Goal: Task Accomplishment & Management: Manage account settings

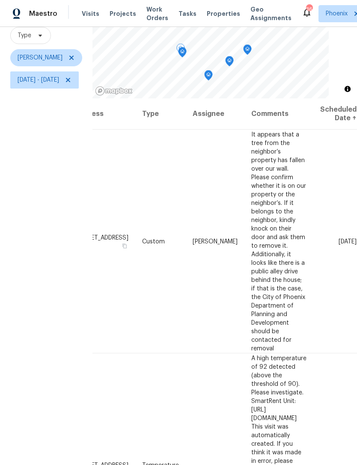
scroll to position [0, 99]
click at [0, 0] on icon at bounding box center [0, 0] width 0 height 0
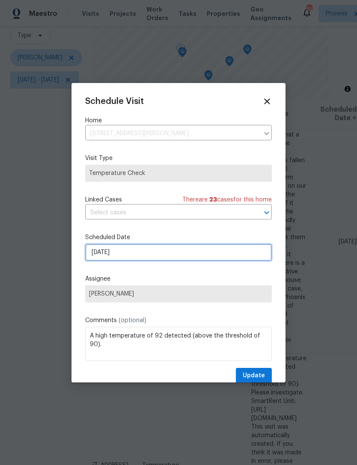
click at [152, 258] on input "9/4/2025" at bounding box center [178, 252] width 186 height 17
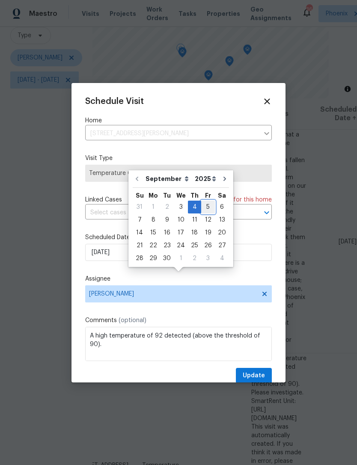
click at [203, 201] on div "5" at bounding box center [208, 207] width 14 height 12
type input "9/5/2025"
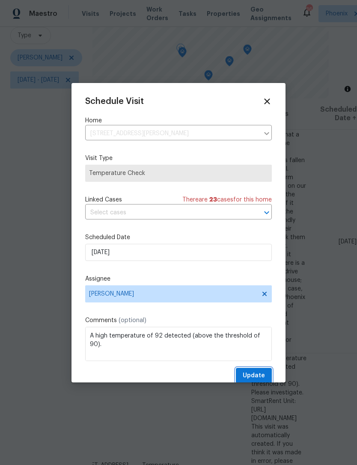
click at [259, 380] on span "Update" at bounding box center [253, 375] width 22 height 11
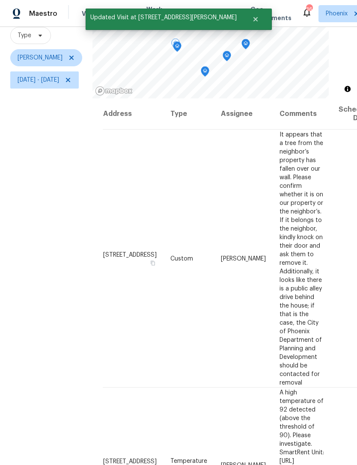
scroll to position [0, 2]
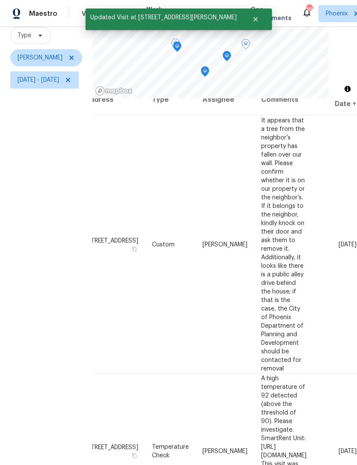
click at [0, 0] on icon at bounding box center [0, 0] width 0 height 0
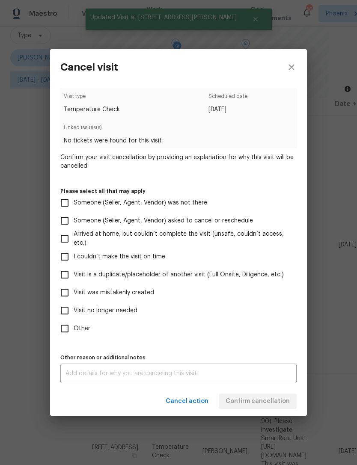
click at [66, 310] on input "Visit no longer needed" at bounding box center [65, 310] width 18 height 18
checkbox input "true"
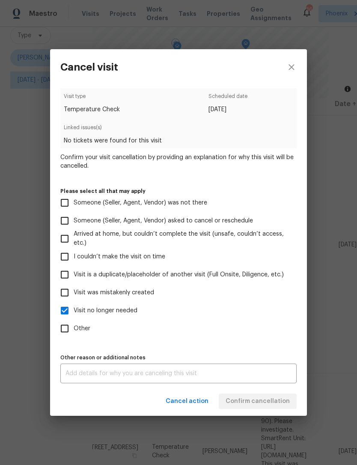
click at [129, 369] on div "x Other reason or additional notes" at bounding box center [178, 373] width 236 height 20
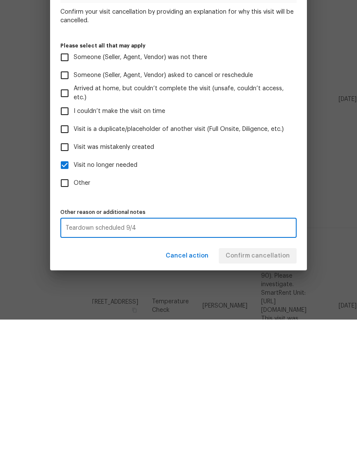
type textarea "Teardown scheduled 9/4"
click at [238, 319] on label "Other" at bounding box center [173, 328] width 234 height 18
click at [74, 319] on input "Other" at bounding box center [65, 328] width 18 height 18
checkbox input "true"
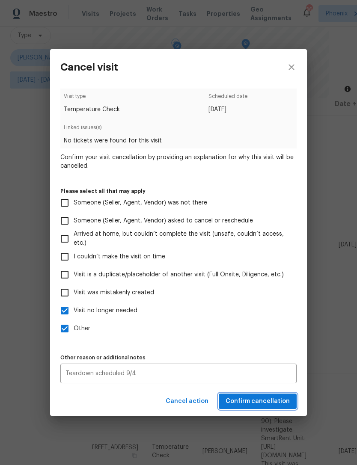
click at [276, 405] on span "Confirm cancellation" at bounding box center [257, 401] width 64 height 11
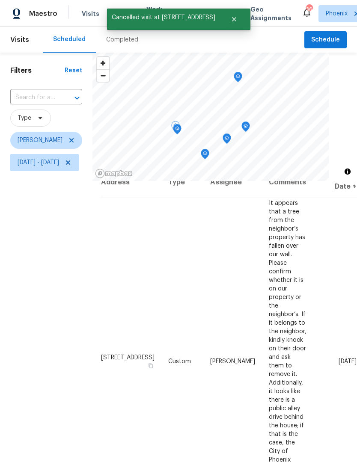
scroll to position [14, 0]
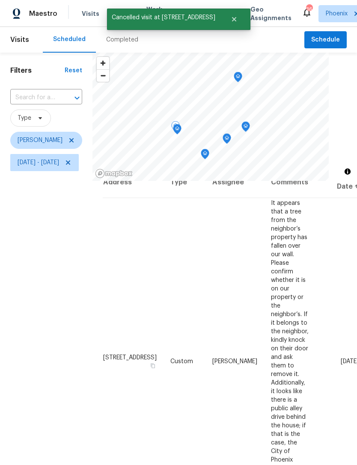
click at [61, 219] on div "Filters Reset ​ Type Brian Borntrager Thu, Sep 04 - Thu, Sep 04" at bounding box center [46, 303] width 92 height 500
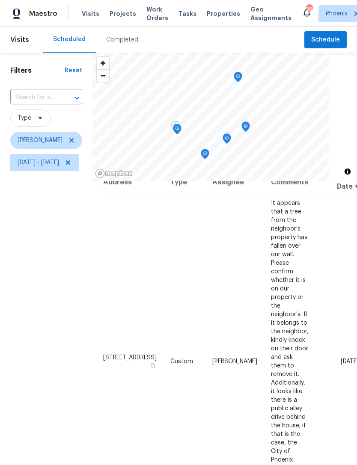
click at [55, 212] on div "Filters Reset ​ Type Brian Borntrager Thu, Sep 04 - Thu, Sep 04" at bounding box center [46, 303] width 92 height 500
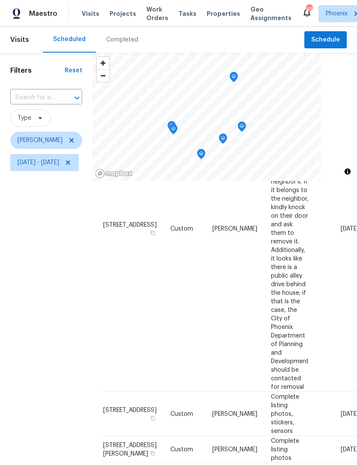
click at [237, 78] on icon "Map marker" at bounding box center [234, 77] width 8 height 10
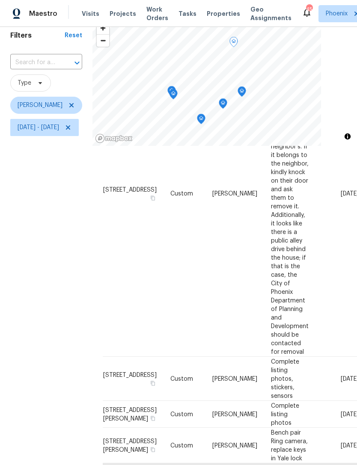
scroll to position [35, 0]
click at [245, 91] on icon "Map marker" at bounding box center [242, 91] width 8 height 10
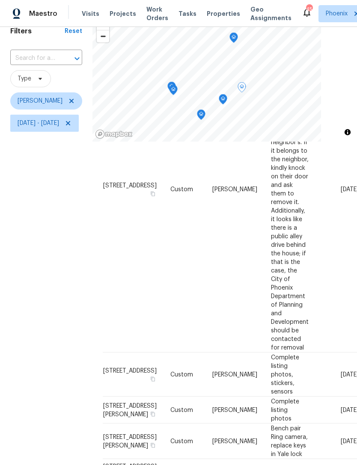
scroll to position [40, 0]
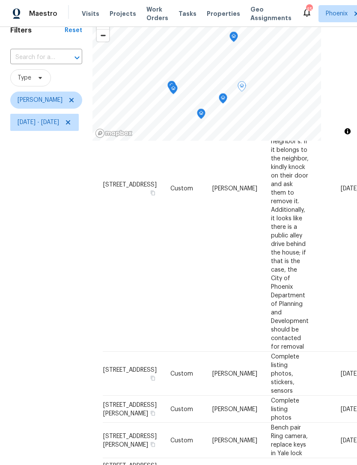
click at [227, 96] on icon "Map marker" at bounding box center [223, 99] width 8 height 10
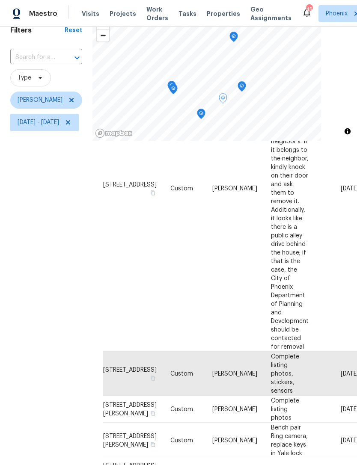
click at [205, 116] on icon "Map marker" at bounding box center [201, 114] width 8 height 10
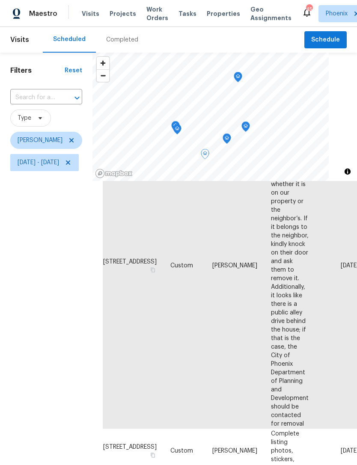
scroll to position [230, 0]
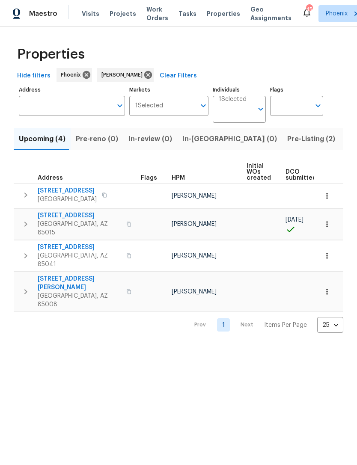
click at [202, 143] on span "In-reno (0)" at bounding box center [229, 139] width 94 height 12
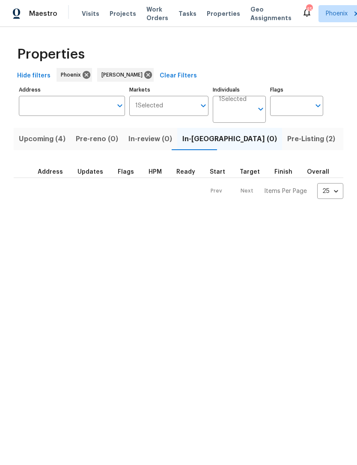
click at [31, 141] on span "Upcoming (4)" at bounding box center [42, 139] width 47 height 12
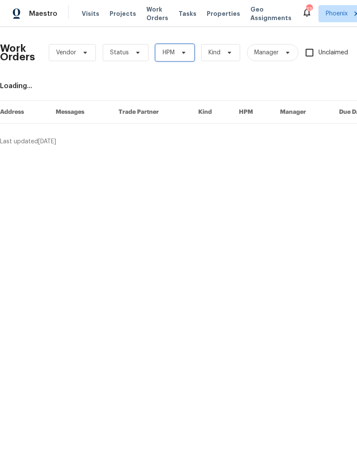
click at [183, 55] on icon at bounding box center [183, 52] width 7 height 7
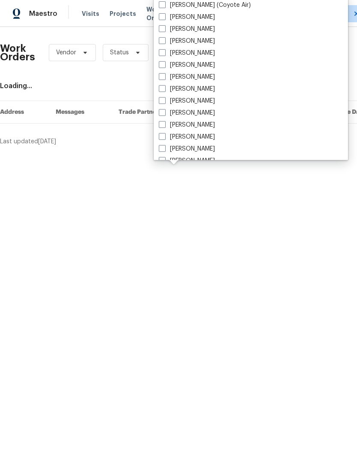
click at [201, 128] on label "[PERSON_NAME]" at bounding box center [187, 125] width 56 height 9
click at [164, 126] on input "[PERSON_NAME]" at bounding box center [162, 124] width 6 height 6
checkbox input "true"
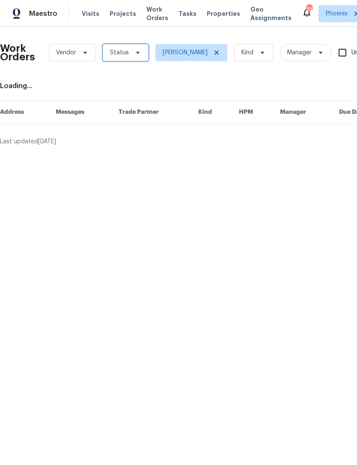
click at [135, 54] on icon at bounding box center [137, 52] width 7 height 7
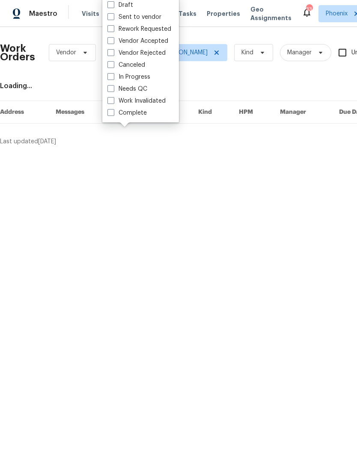
click at [141, 91] on label "Needs QC" at bounding box center [127, 89] width 40 height 9
click at [113, 90] on input "Needs QC" at bounding box center [110, 88] width 6 height 6
checkbox input "true"
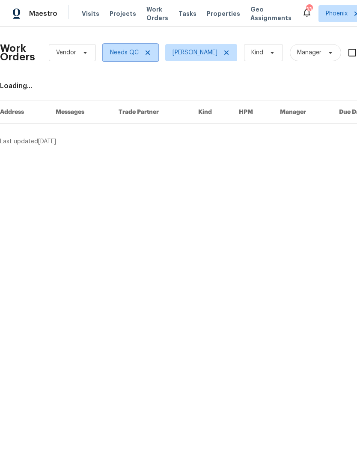
click at [148, 53] on icon at bounding box center [147, 52] width 7 height 7
click at [125, 53] on span "Status" at bounding box center [119, 52] width 19 height 9
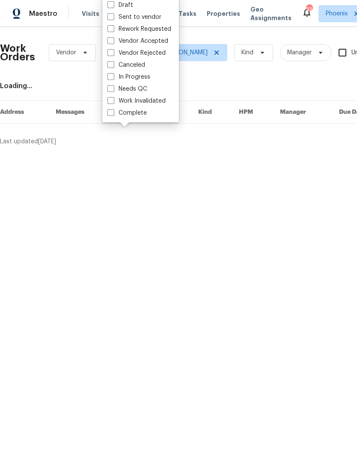
click at [142, 79] on label "In Progress" at bounding box center [128, 77] width 43 height 9
click at [113, 78] on input "In Progress" at bounding box center [110, 76] width 6 height 6
checkbox input "true"
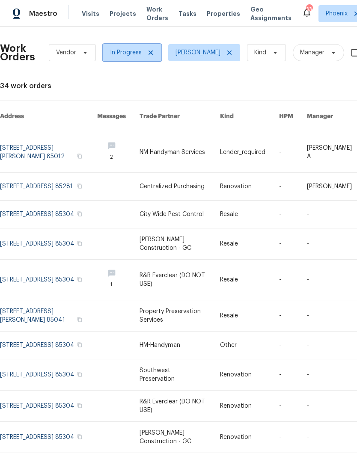
click at [147, 51] on icon at bounding box center [150, 52] width 7 height 7
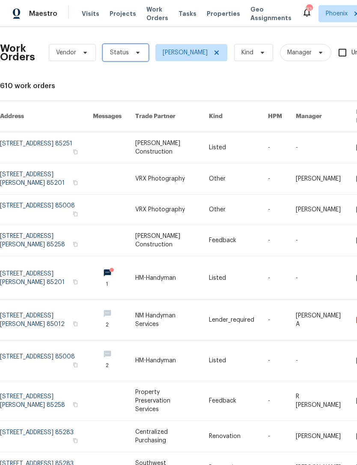
click at [125, 51] on span "Status" at bounding box center [119, 52] width 19 height 9
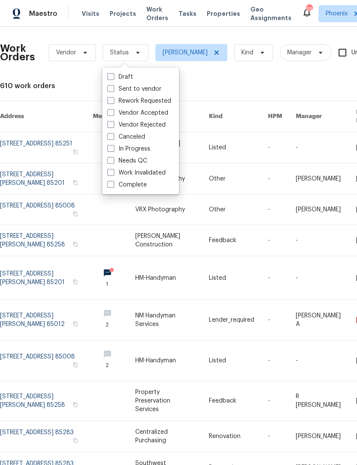
click at [145, 86] on label "Sent to vendor" at bounding box center [134, 89] width 54 height 9
click at [113, 86] on input "Sent to vendor" at bounding box center [110, 88] width 6 height 6
checkbox input "true"
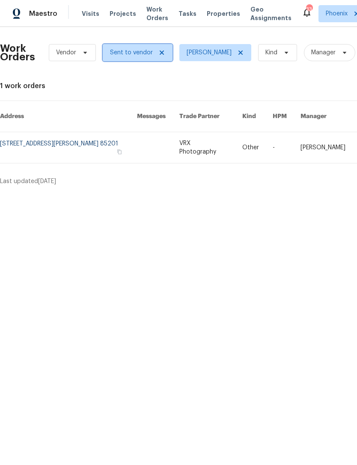
click at [159, 53] on icon at bounding box center [161, 52] width 4 height 4
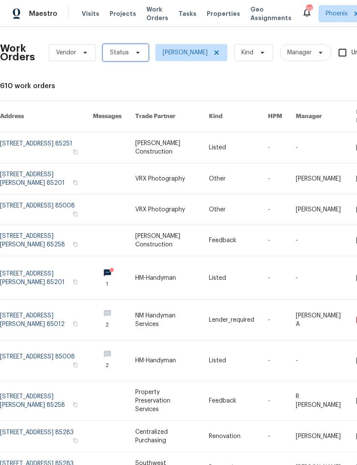
click at [125, 55] on span "Status" at bounding box center [119, 52] width 19 height 9
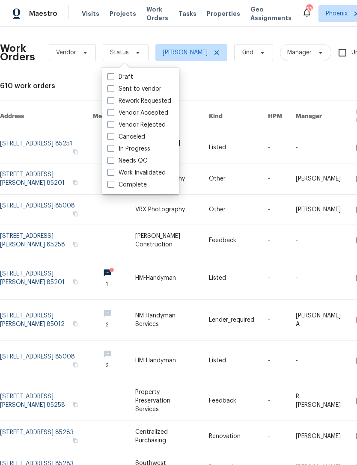
click at [160, 115] on label "Vendor Accepted" at bounding box center [137, 113] width 61 height 9
click at [113, 114] on input "Vendor Accepted" at bounding box center [110, 112] width 6 height 6
checkbox input "true"
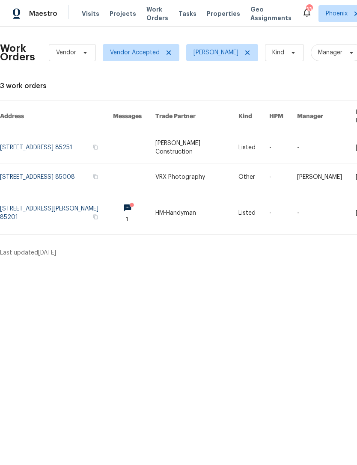
click at [133, 209] on link at bounding box center [134, 212] width 42 height 43
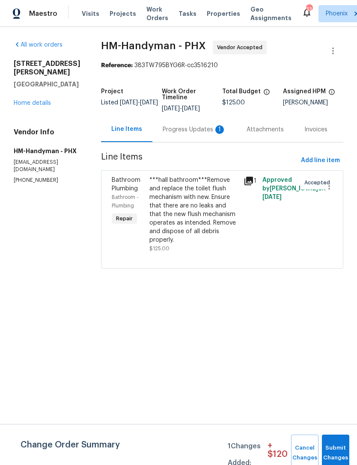
click at [208, 132] on div "Progress Updates 1" at bounding box center [193, 129] width 63 height 9
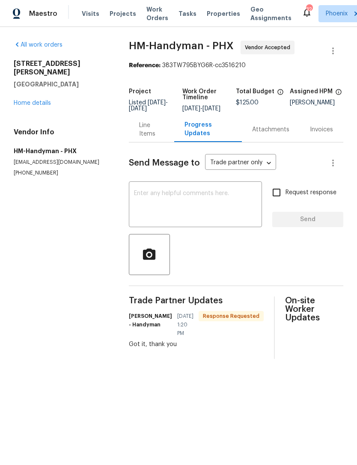
click at [144, 138] on div "Line Items" at bounding box center [151, 129] width 25 height 17
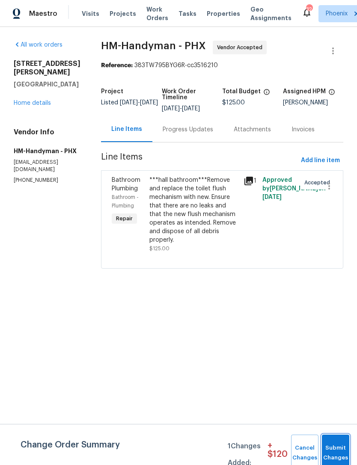
click at [332, 441] on button "Submit Changes" at bounding box center [334, 452] width 27 height 37
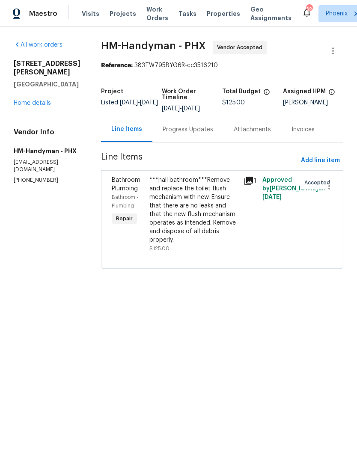
click at [24, 100] on link "Home details" at bounding box center [32, 103] width 37 height 6
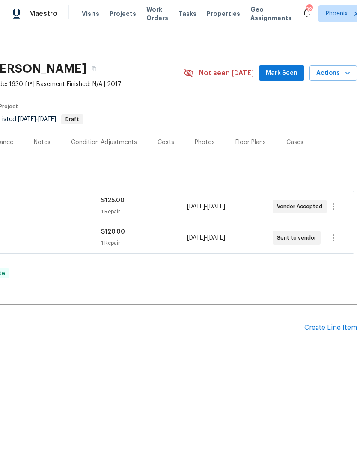
scroll to position [0, 127]
click at [292, 78] on button "Mark Seen" at bounding box center [281, 73] width 45 height 16
click at [289, 74] on span "Seen [DATE]" at bounding box center [283, 73] width 41 height 9
